Goal: Check status: Check status

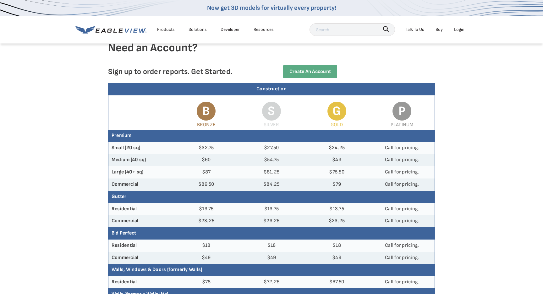
click at [462, 30] on div "Login" at bounding box center [459, 29] width 10 height 8
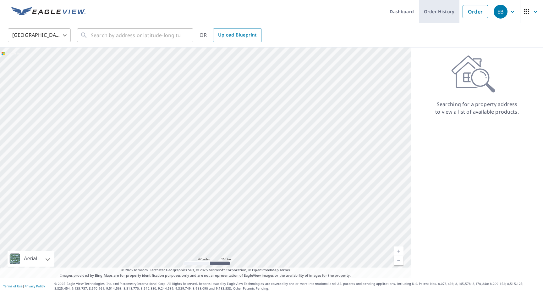
click at [443, 10] on link "Order History" at bounding box center [439, 11] width 41 height 23
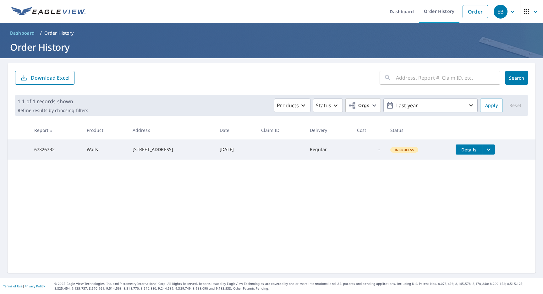
click at [395, 156] on td "In Process" at bounding box center [419, 149] width 66 height 20
click at [487, 153] on button "filesDropdownBtn-67326732" at bounding box center [488, 149] width 13 height 10
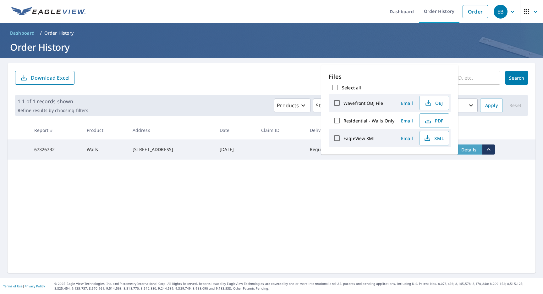
click at [475, 151] on span "Details" at bounding box center [469, 150] width 19 height 6
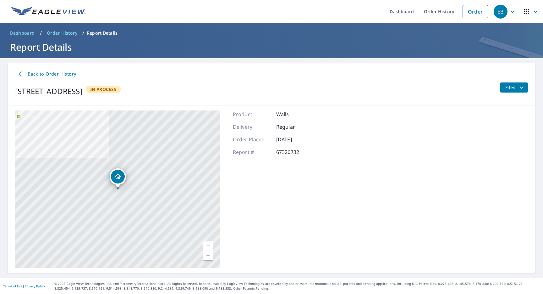
click at [525, 87] on icon "filesDropdownBtn-67326732" at bounding box center [522, 88] width 8 height 8
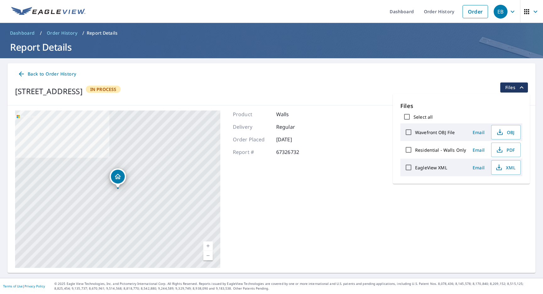
click at [448, 79] on div "Back to Order History" at bounding box center [271, 74] width 513 height 12
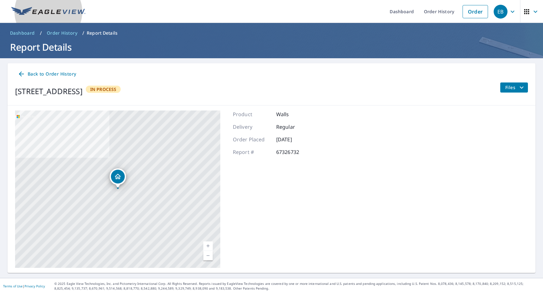
click at [81, 17] on link at bounding box center [49, 11] width 82 height 23
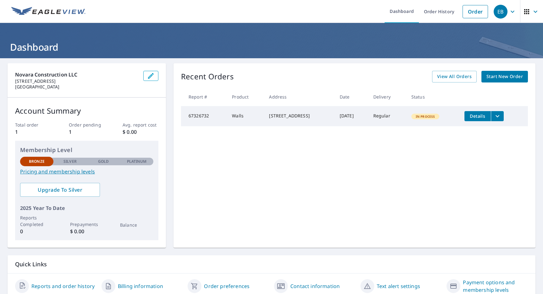
scroll to position [25, 0]
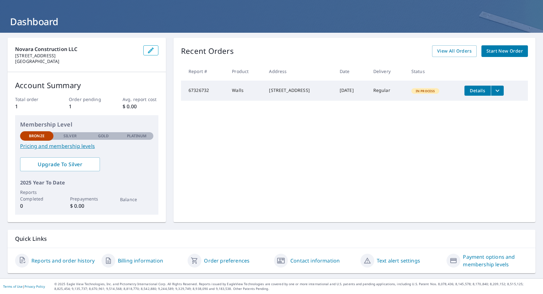
click at [84, 262] on link "Reports and order history" at bounding box center [62, 261] width 63 height 8
